Goal: Navigation & Orientation: Find specific page/section

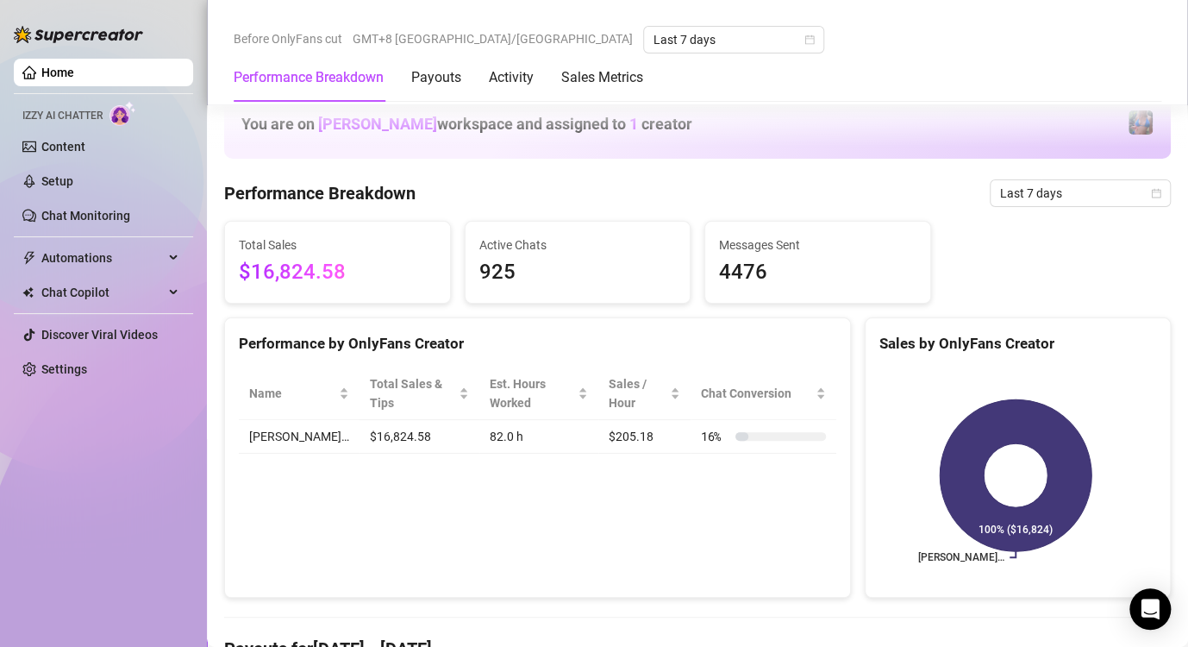
scroll to position [949, 0]
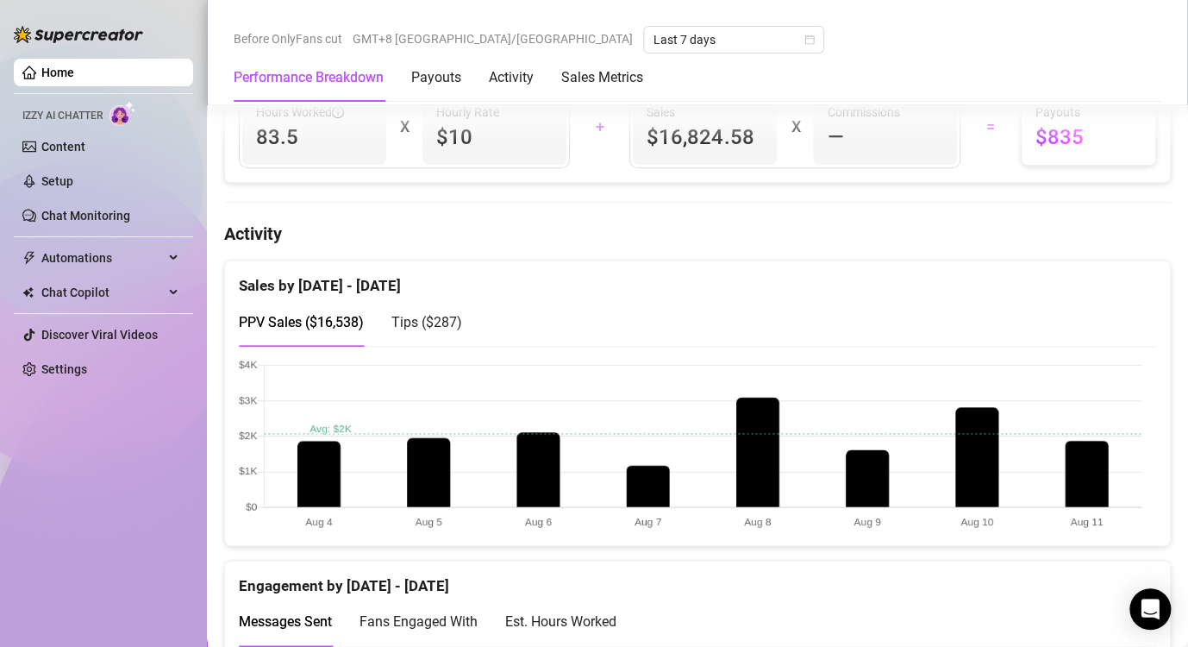
scroll to position [862, 0]
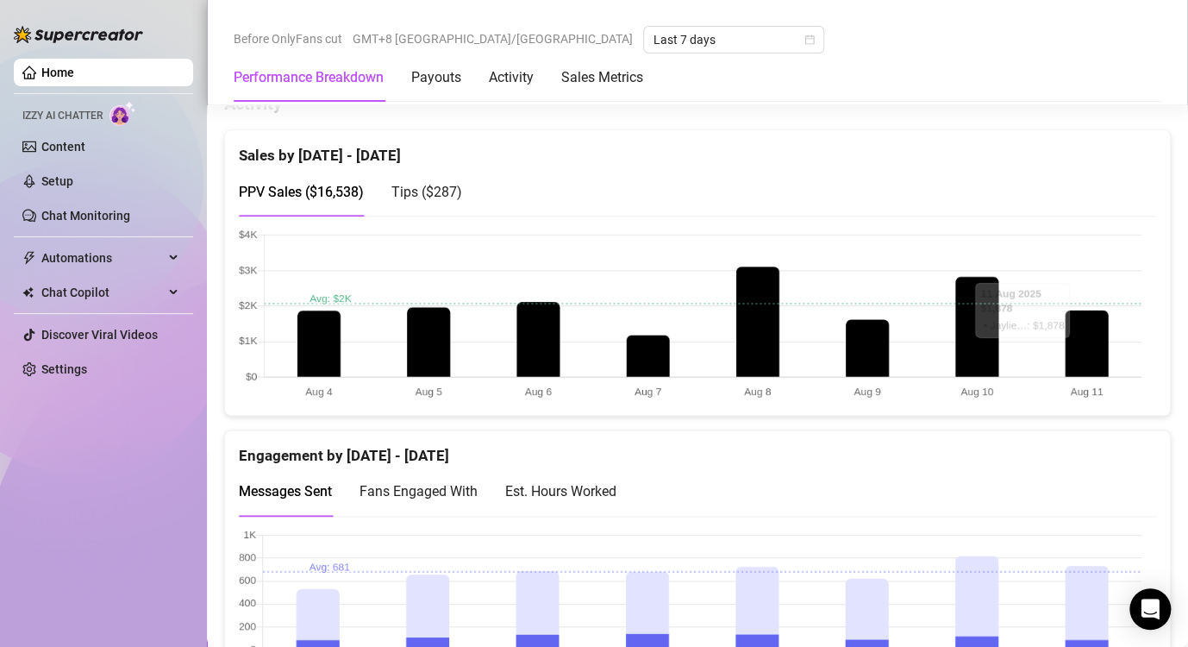
scroll to position [862, 0]
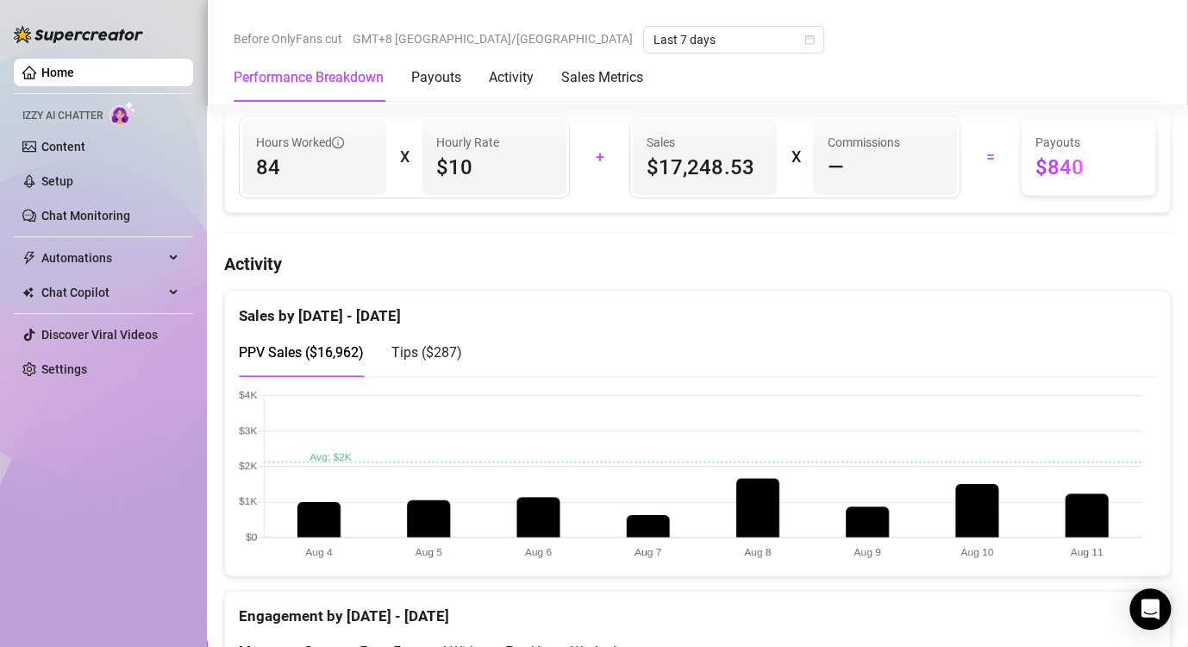
scroll to position [917, 0]
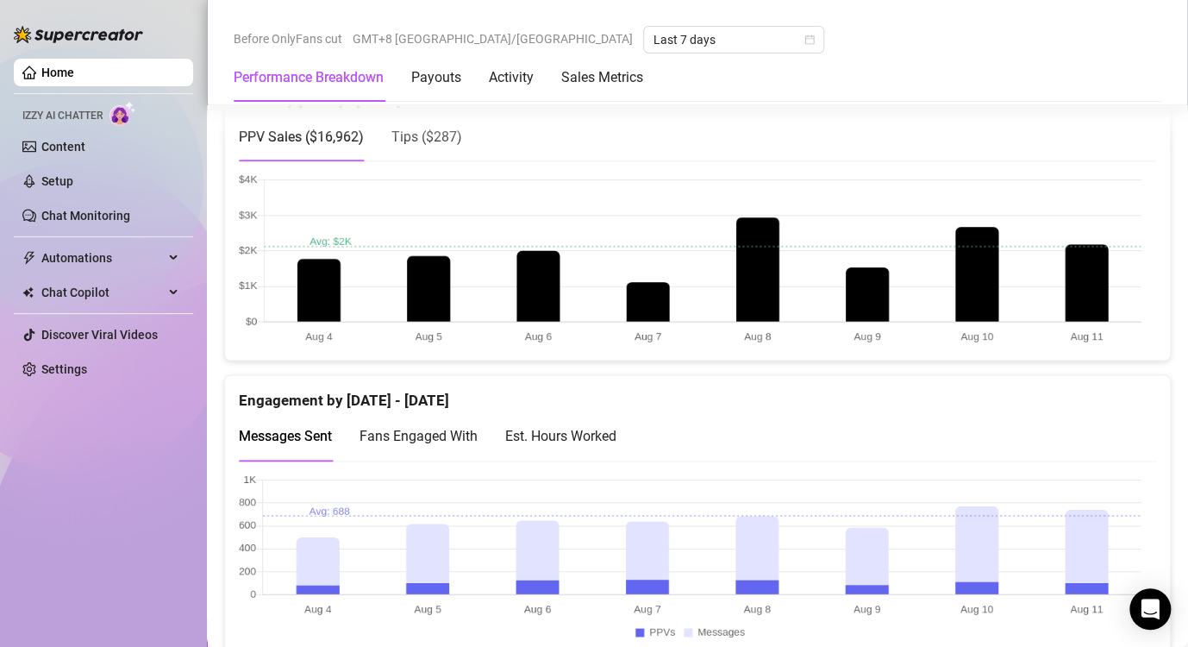
click at [22, 525] on div "Home Izzy AI Chatter Content Setup Chat Monitoring Automations Chat Copilot Dis…" at bounding box center [103, 315] width 179 height 631
